Goal: Communication & Community: Answer question/provide support

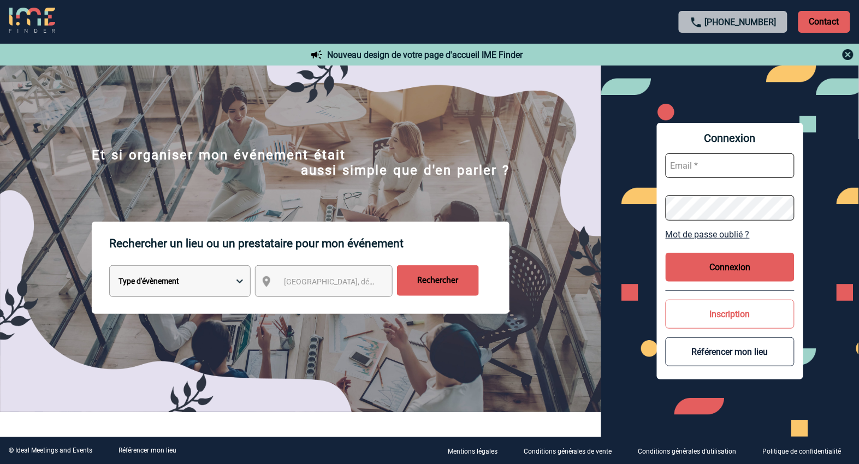
type input "ltrellu@ime-groupe.com"
click at [748, 276] on button "Connexion" at bounding box center [730, 267] width 129 height 29
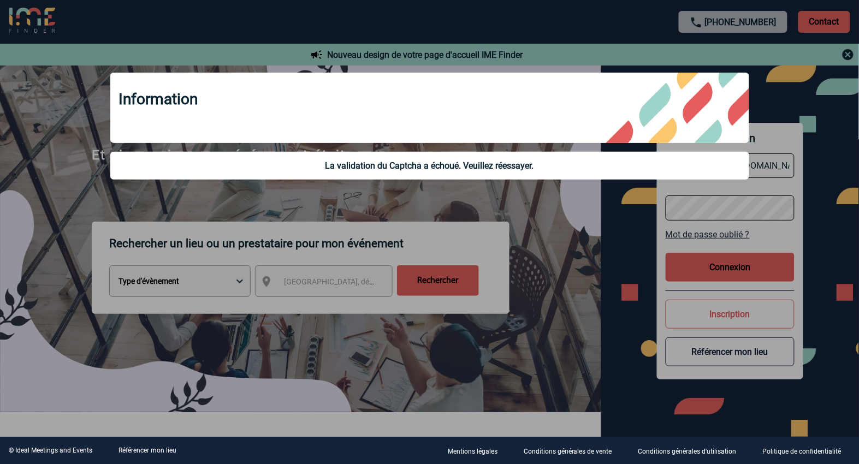
click at [547, 233] on div at bounding box center [429, 232] width 859 height 464
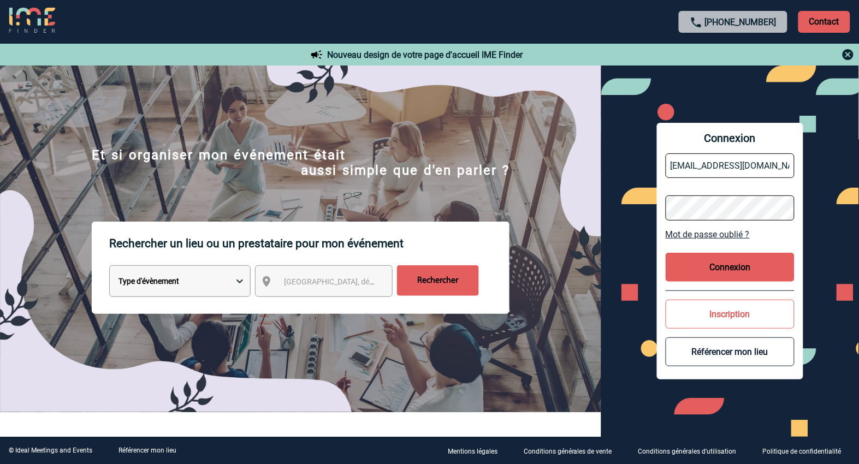
click at [750, 269] on button "Connexion" at bounding box center [730, 267] width 129 height 29
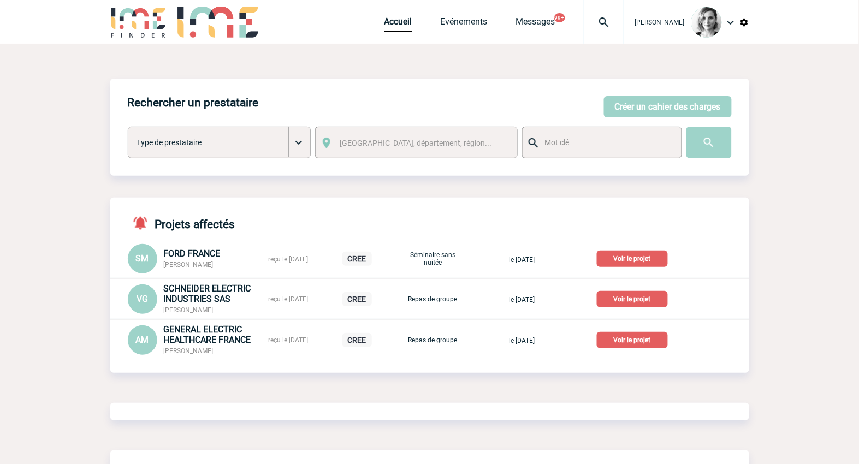
click at [624, 17] on img at bounding box center [603, 22] width 39 height 13
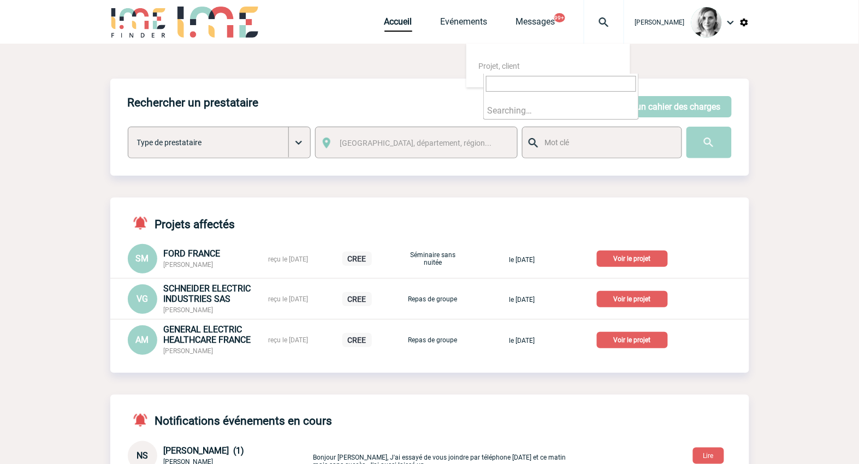
type input "Petit déjeuner Réunion avec pause [PERSON_NAME]"
click at [467, 34] on div "Accueil Evénements Messages 99+ Projet, client Projet, client" at bounding box center [504, 22] width 240 height 44
click at [476, 23] on link "Evénements" at bounding box center [464, 23] width 47 height 15
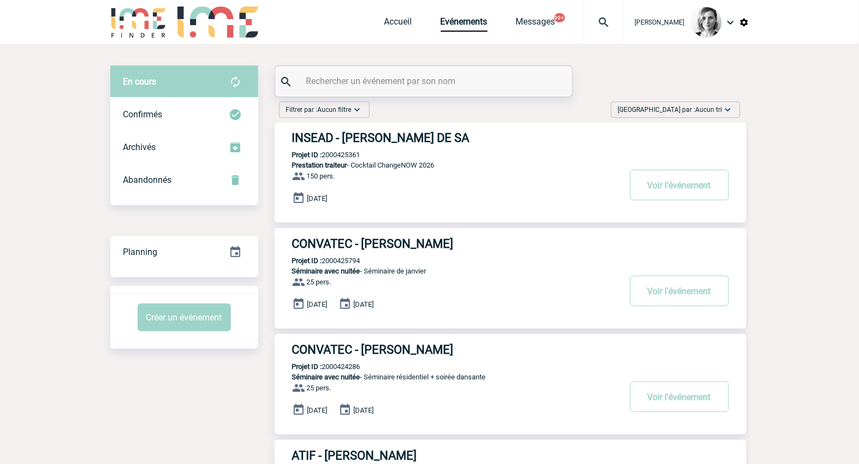
click at [348, 85] on input "text" at bounding box center [425, 81] width 243 height 16
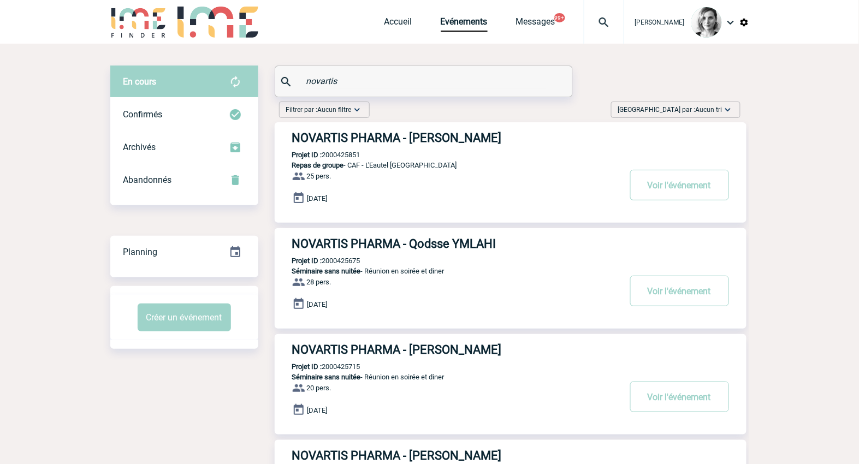
type input "novartis"
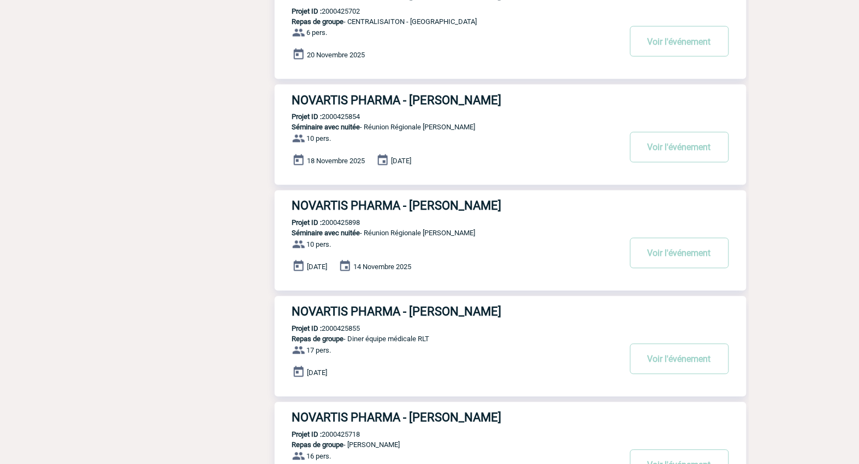
scroll to position [546, 0]
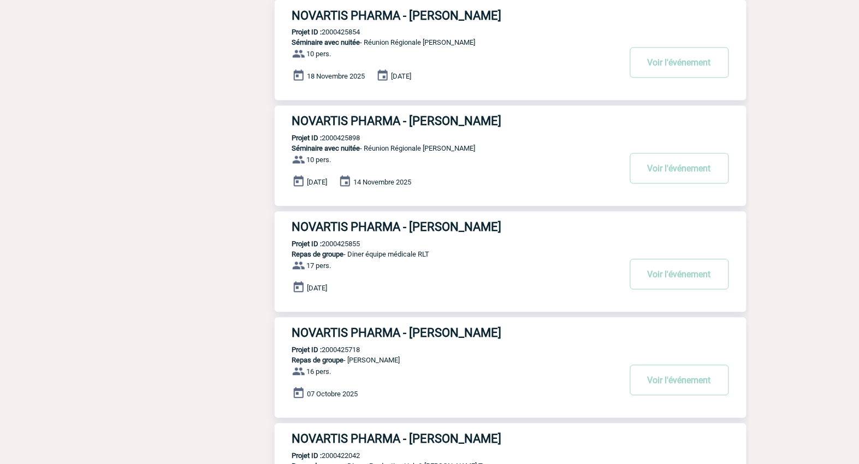
click at [353, 138] on p "Projet ID : 2000425898" at bounding box center [318, 138] width 86 height 8
copy p "2000425898"
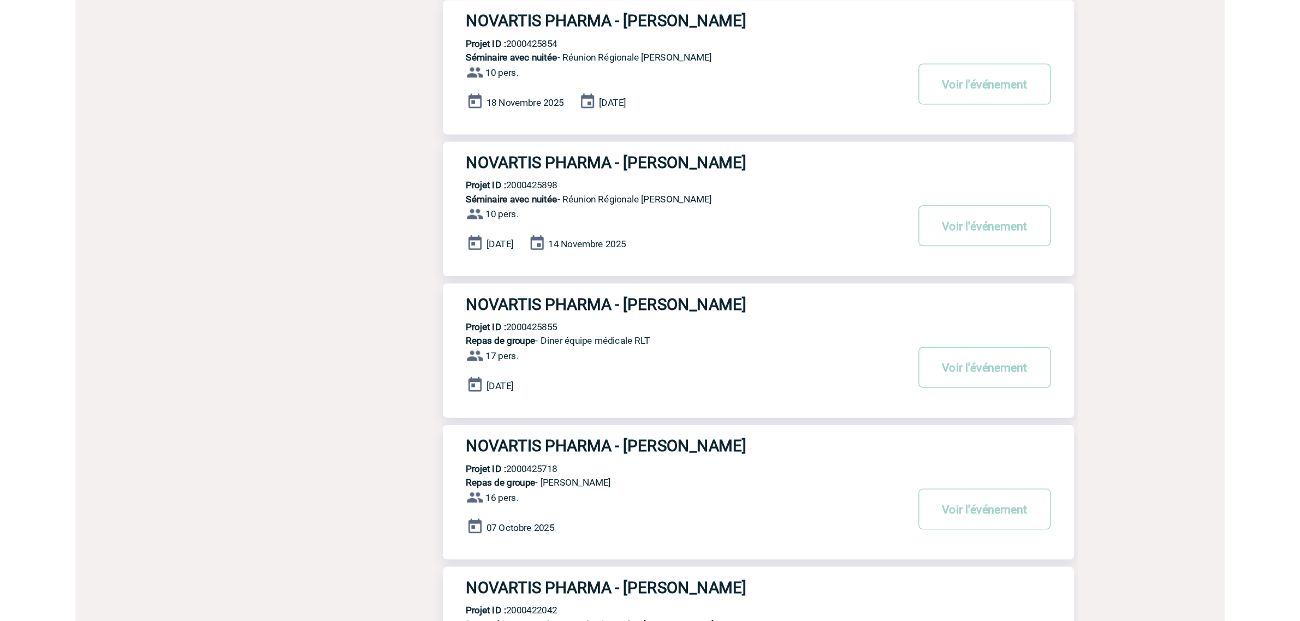
scroll to position [515, 0]
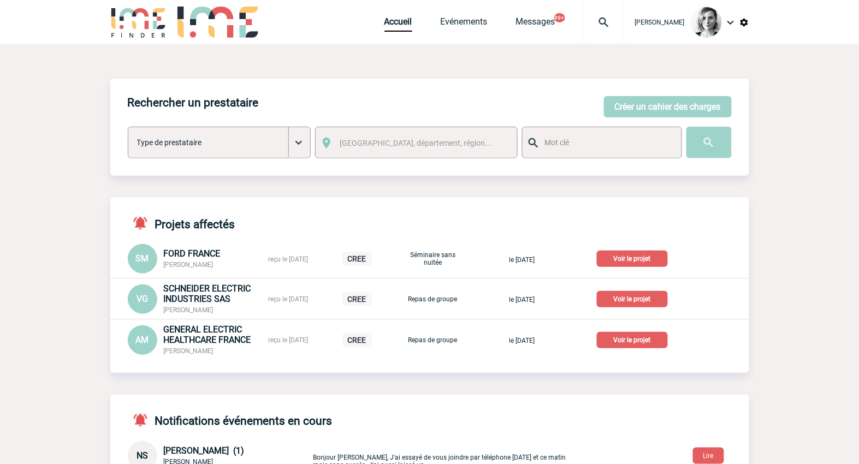
click at [610, 29] on div at bounding box center [604, 22] width 40 height 44
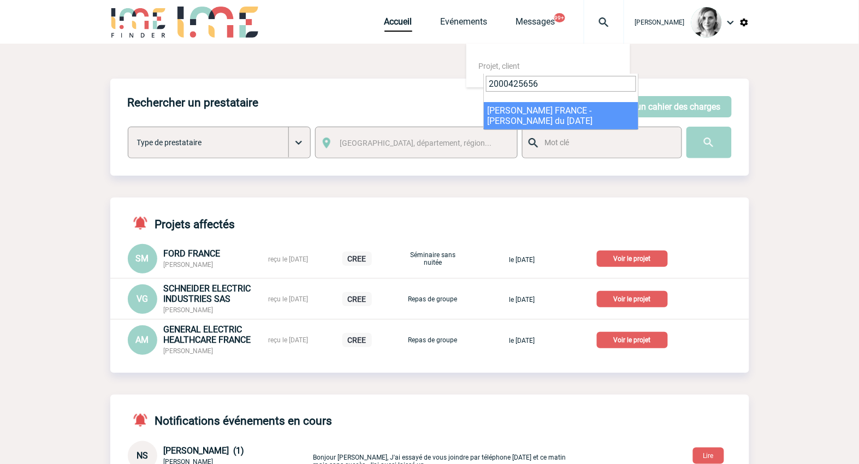
type input "2000425656"
select select "25157"
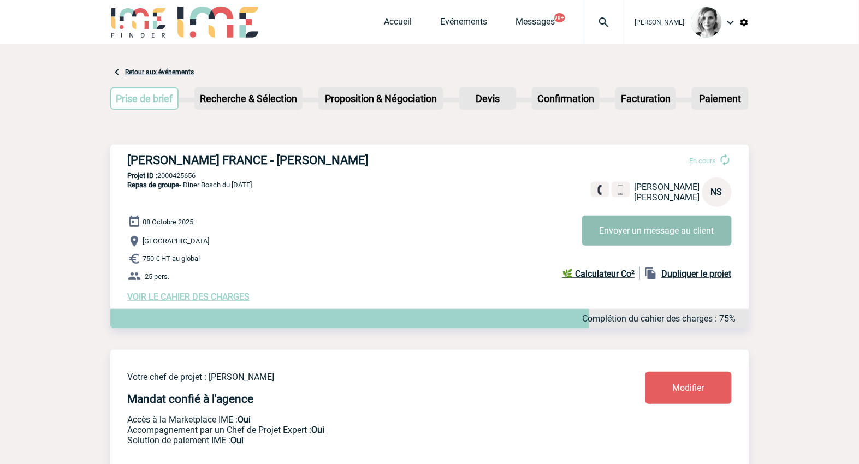
click at [632, 238] on button "Envoyer un message au client" at bounding box center [657, 231] width 150 height 30
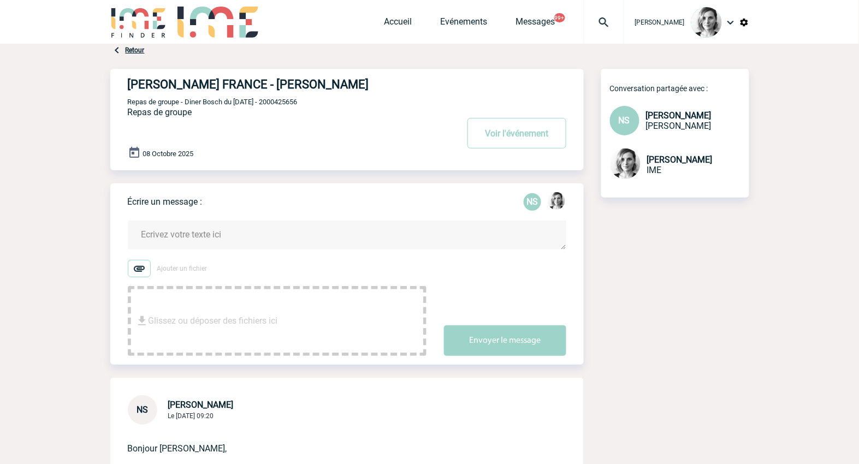
click at [773, 170] on body "[PERSON_NAME] Accueil Evénements" at bounding box center [429, 370] width 859 height 741
click at [197, 243] on textarea at bounding box center [347, 235] width 439 height 29
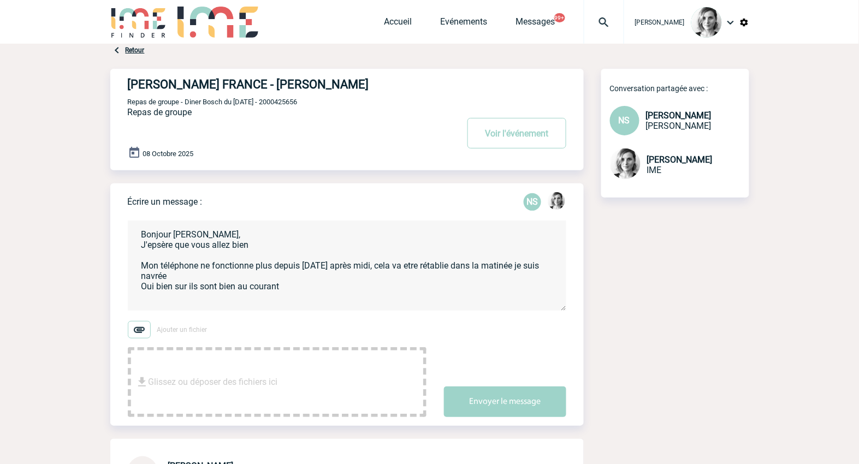
drag, startPoint x: 855, startPoint y: 380, endPoint x: 814, endPoint y: 370, distance: 42.0
click at [852, 380] on body "[PERSON_NAME] Accueil Evénements" at bounding box center [429, 401] width 859 height 802
click at [307, 284] on textarea "Bonjour [PERSON_NAME], J'epsère que vous allez bien Mon téléphone ne fonctionne…" at bounding box center [347, 266] width 439 height 90
click at [162, 305] on textarea "Bonjour [PERSON_NAME], J'epsère que vous allez bien Mon téléphone ne fonctionne…" at bounding box center [347, 266] width 439 height 90
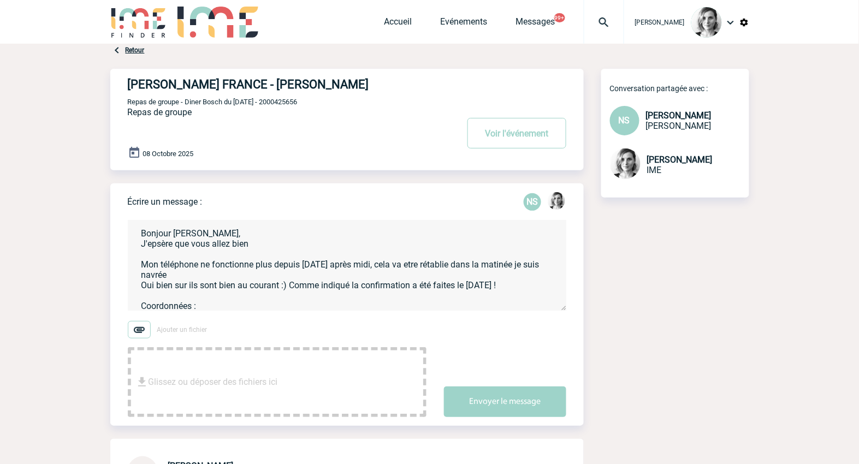
click at [265, 287] on textarea "Bonjour [PERSON_NAME], J'epsère que vous allez bien Mon téléphone ne fonctionne…" at bounding box center [347, 266] width 439 height 90
click at [254, 303] on textarea "Bonjour [PERSON_NAME], J'epsère que vous allez bien Mon téléphone ne fonctionne…" at bounding box center [347, 266] width 439 height 90
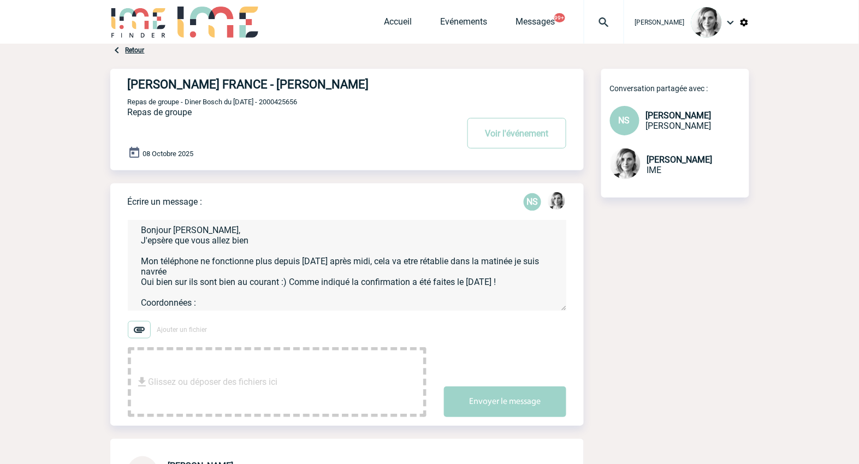
paste textarea "COMMERCIAL GROUPE LB <[EMAIL_ADDRESS][DOMAIN_NAME]>"
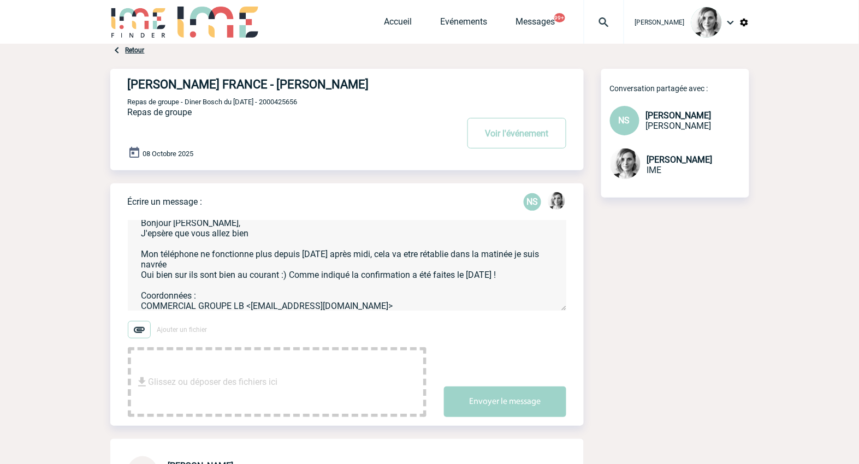
click at [484, 306] on textarea "Bonjour [PERSON_NAME], J'epsère que vous allez bien Mon téléphone ne fonctionne…" at bounding box center [347, 266] width 439 height 90
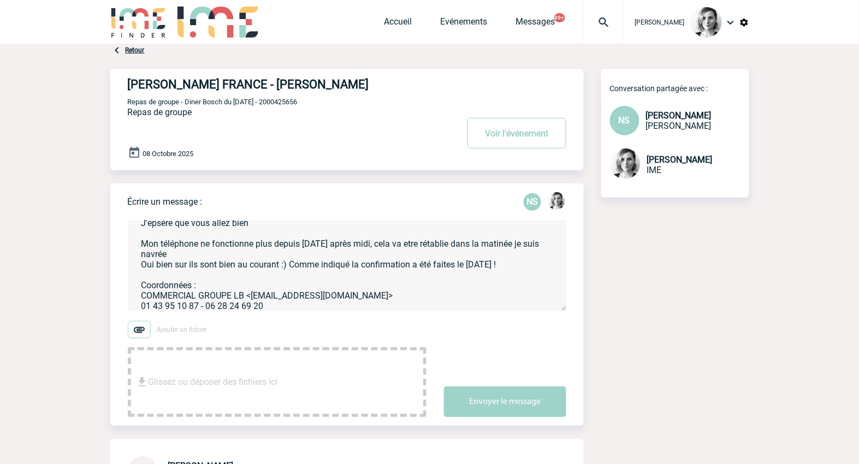
click at [340, 310] on textarea "Bonjour [PERSON_NAME], J'epsère que vous allez bien Mon téléphone ne fonctionne…" at bounding box center [347, 266] width 439 height 90
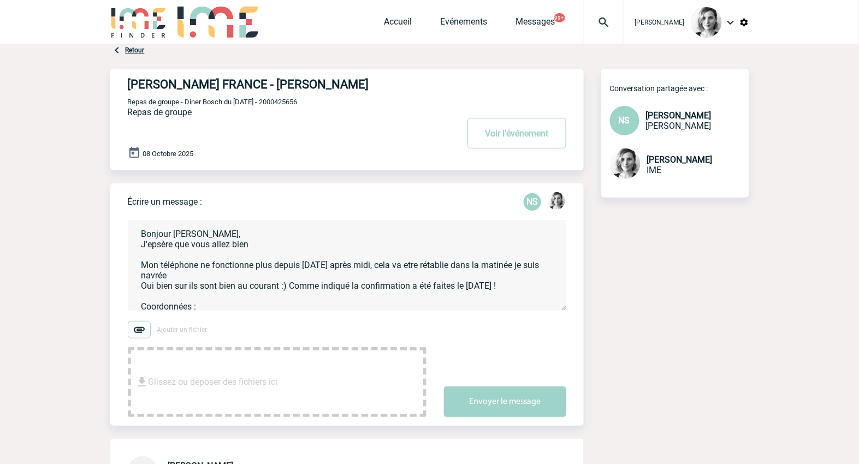
scroll to position [0, 0]
click at [399, 265] on textarea "Bonjour [PERSON_NAME], J'epsère que vous allez bien Mon téléphone ne fonctionne…" at bounding box center [347, 266] width 439 height 90
click at [404, 266] on textarea "Bonjour [PERSON_NAME], J'epsère que vous allez bien Mon téléphone ne fonctionne…" at bounding box center [347, 266] width 439 height 90
click at [399, 266] on textarea "Bonjour [PERSON_NAME], J'epsère que vous allez bien Mon téléphone ne fonctionne…" at bounding box center [347, 266] width 439 height 90
click at [291, 289] on textarea "Bonjour [PERSON_NAME], J'epsère que vous allez bien Mon téléphone ne fonctionne…" at bounding box center [347, 266] width 439 height 90
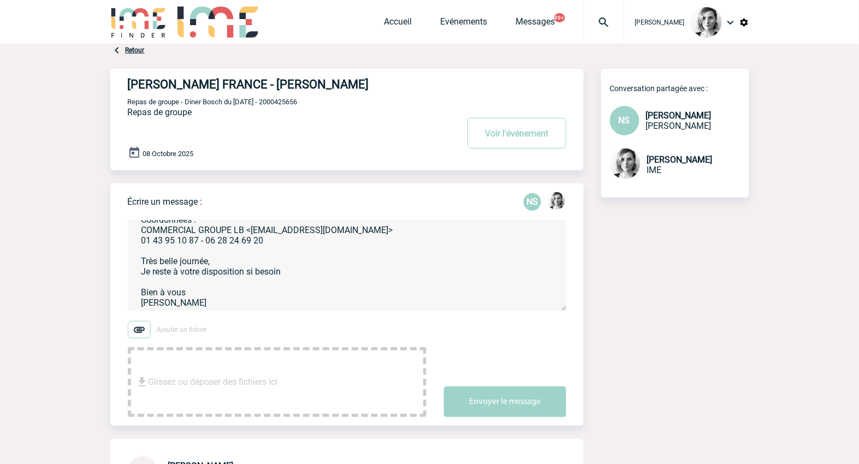
scroll to position [27, 0]
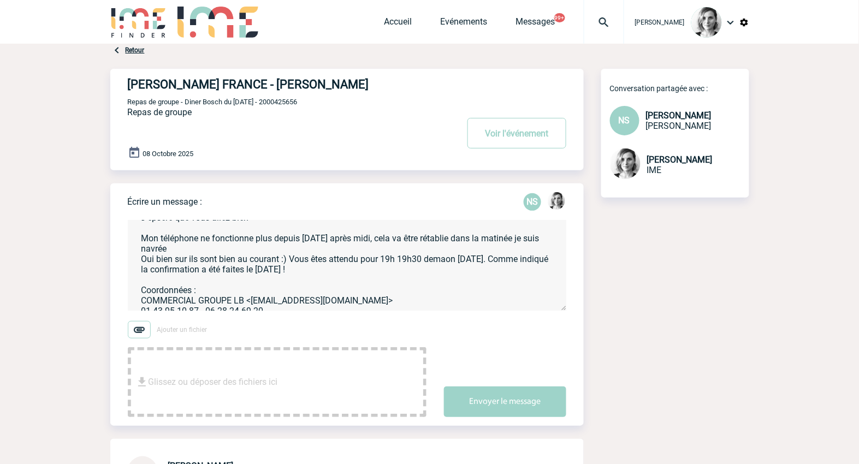
click at [448, 258] on textarea "Bonjour [PERSON_NAME], J'epsère que vous allez bien Mon téléphone ne fonctionne…" at bounding box center [347, 266] width 439 height 90
drag, startPoint x: 288, startPoint y: 263, endPoint x: 495, endPoint y: 258, distance: 206.5
click at [495, 258] on textarea "Bonjour [PERSON_NAME], J'epsère que vous allez bien Mon téléphone ne fonctionne…" at bounding box center [347, 266] width 439 height 90
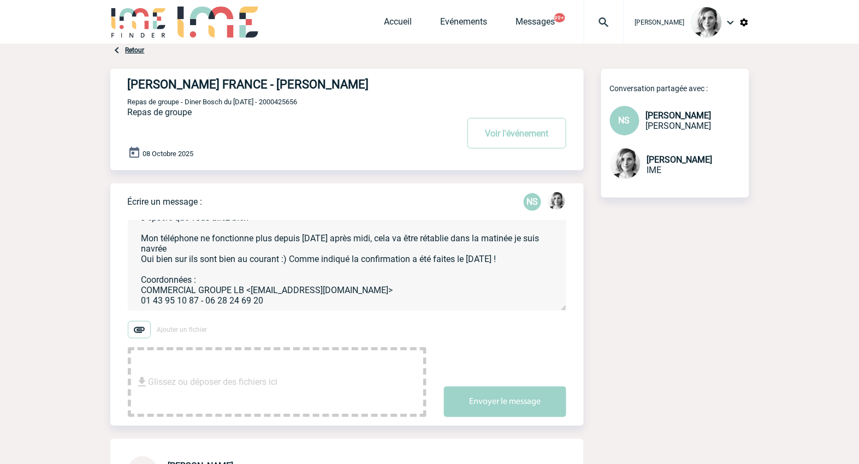
click at [549, 261] on textarea "Bonjour [PERSON_NAME], J'epsère que vous allez bien Mon téléphone ne fonctionne…" at bounding box center [347, 266] width 439 height 90
paste textarea "Vous êtes attendu pour 19h 19h30 demaon [DATE]"
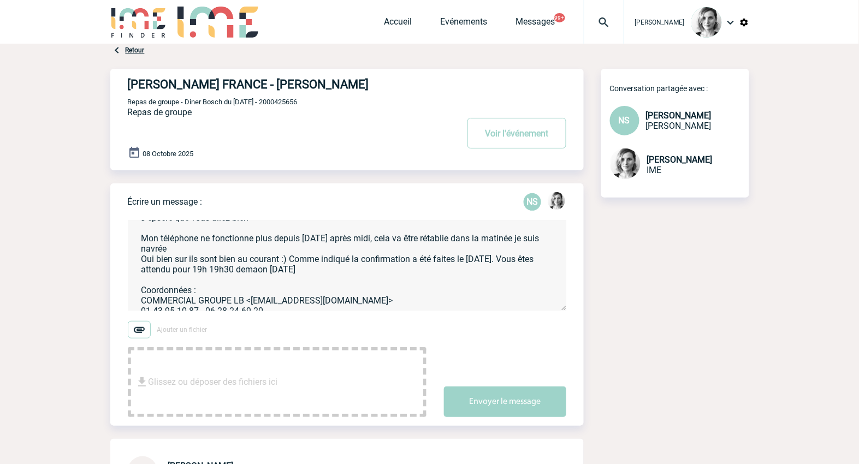
click at [260, 276] on textarea "Bonjour [PERSON_NAME], J'epsère que vous allez bien Mon téléphone ne fonctionne…" at bounding box center [347, 266] width 439 height 90
click at [266, 271] on textarea "Bonjour [PERSON_NAME], J'epsère que vous allez bien Mon téléphone ne fonctionne…" at bounding box center [347, 266] width 439 height 90
click at [280, 271] on textarea "Bonjour [PERSON_NAME], J'epsère que vous allez bien Mon téléphone ne fonctionne…" at bounding box center [347, 266] width 439 height 90
type textarea "Bonjour [PERSON_NAME], J'epsère que vous allez bien Mon téléphone ne fonctionne…"
click at [793, 259] on body "[PERSON_NAME] Accueil Evénements" at bounding box center [429, 401] width 859 height 802
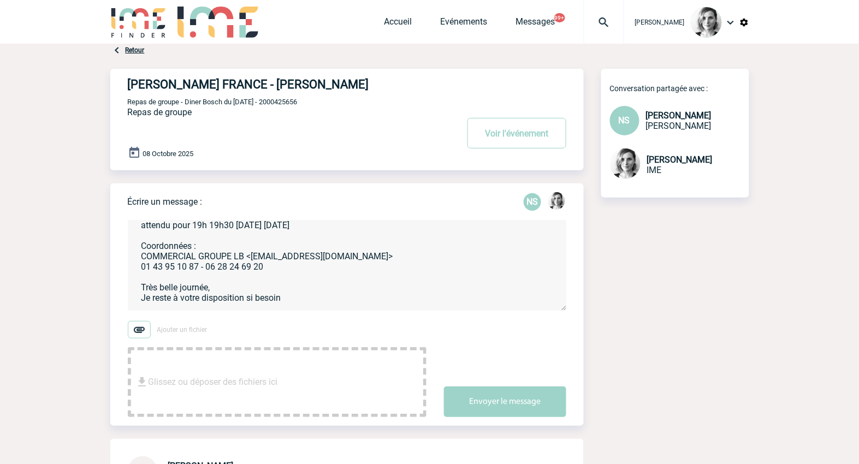
scroll to position [96, 0]
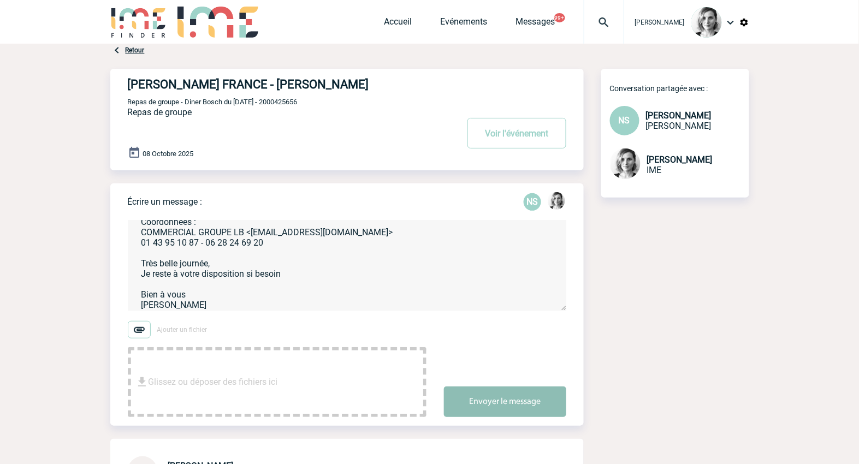
click at [507, 388] on button "Envoyer le message" at bounding box center [505, 402] width 122 height 31
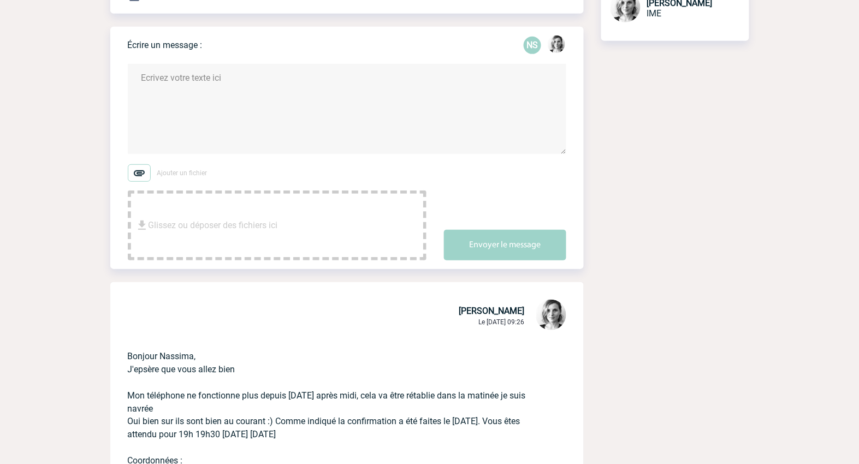
scroll to position [0, 0]
